Goal: Understand process/instructions: Learn how to perform a task or action

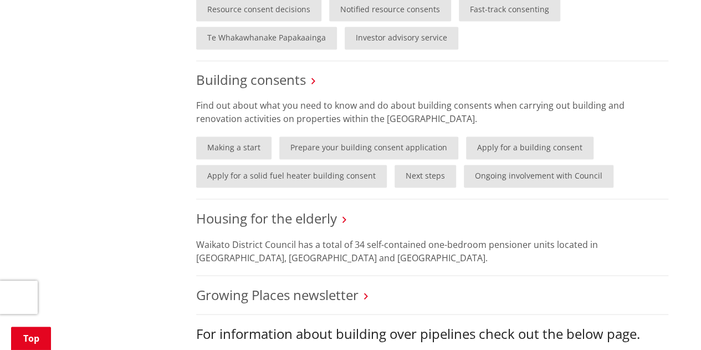
scroll to position [859, 0]
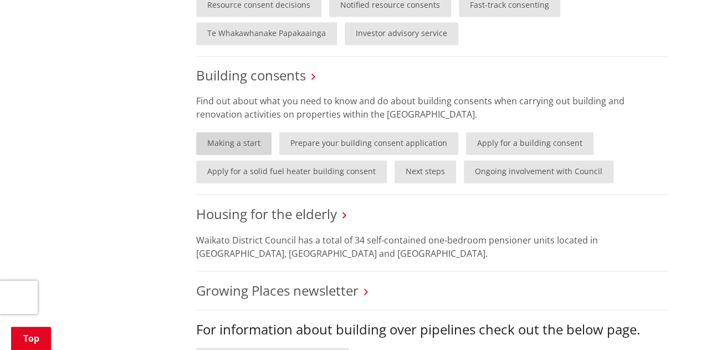
click at [238, 140] on link "Making a start" at bounding box center [233, 143] width 75 height 23
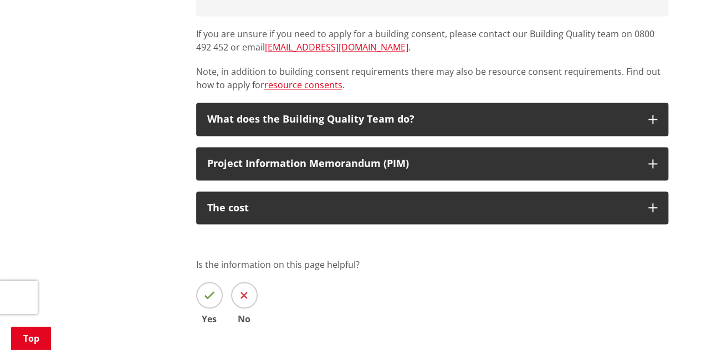
scroll to position [859, 0]
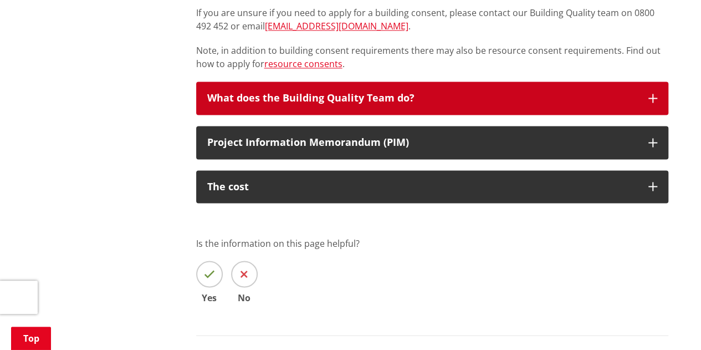
click at [651, 98] on icon "button" at bounding box center [652, 98] width 9 height 9
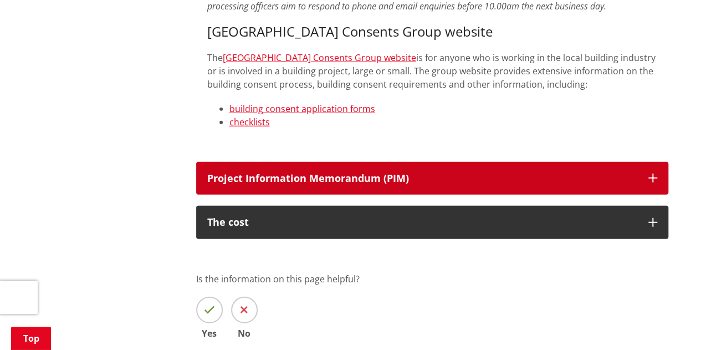
scroll to position [1413, 0]
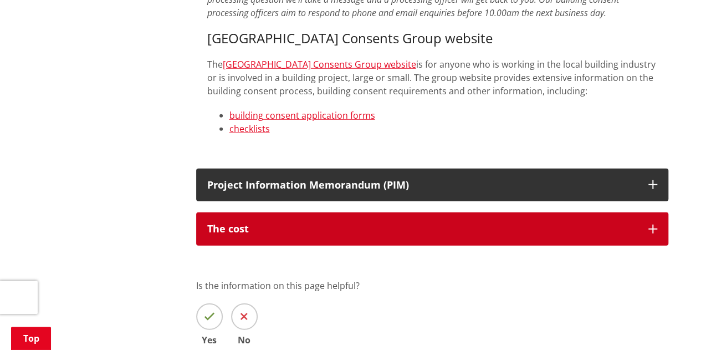
click at [651, 224] on icon "button" at bounding box center [652, 228] width 9 height 9
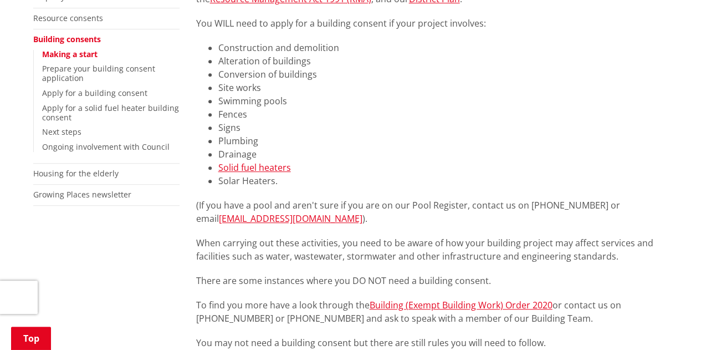
scroll to position [263, 0]
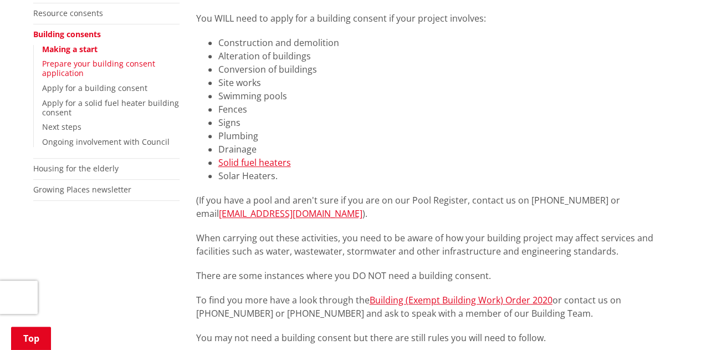
click at [95, 64] on link "Prepare your building consent application" at bounding box center [98, 68] width 113 height 20
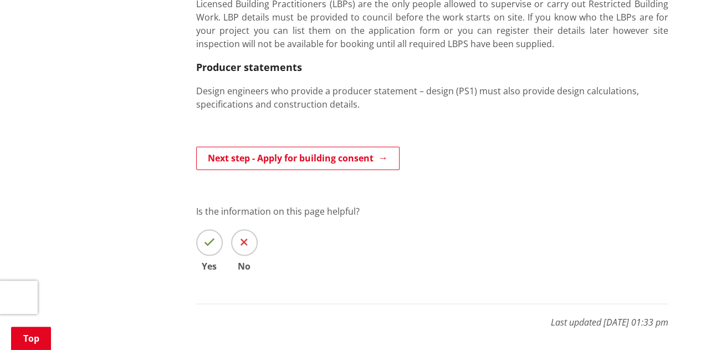
scroll to position [790, 0]
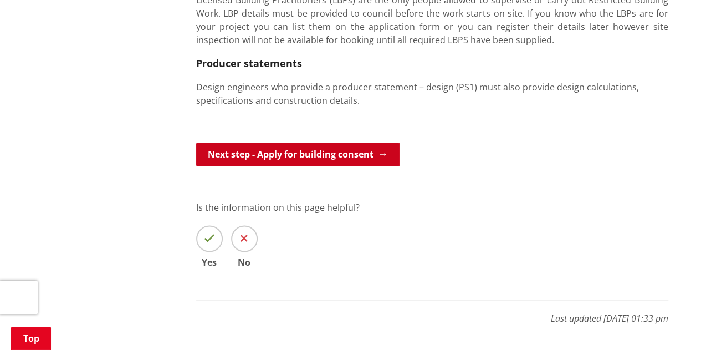
click at [376, 152] on link "Next step - Apply for building consent" at bounding box center [297, 153] width 203 height 23
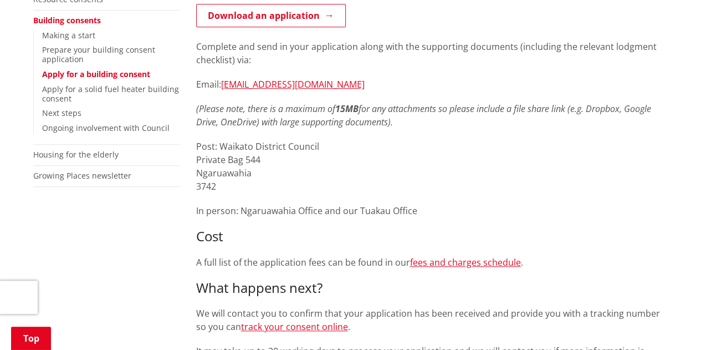
scroll to position [263, 0]
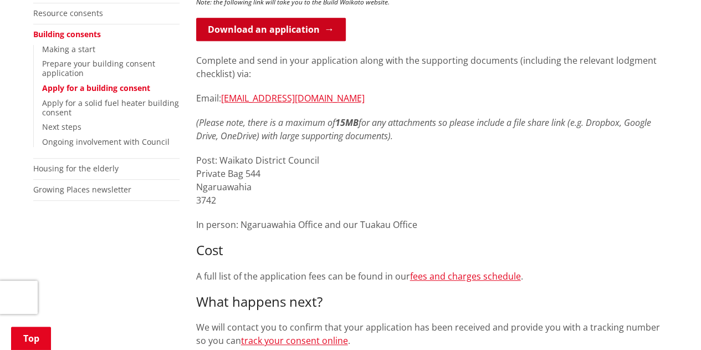
click at [326, 30] on link "Download an application" at bounding box center [271, 29] width 150 height 23
